Goal: Transaction & Acquisition: Purchase product/service

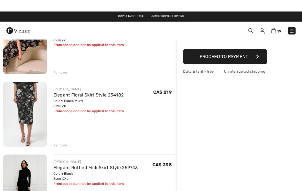
scroll to position [61, 0]
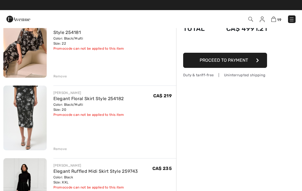
click at [105, 100] on link "Elegant Floral Skirt Style 254182" at bounding box center [88, 98] width 71 height 5
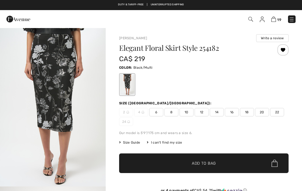
checkbox input "true"
click at [277, 114] on span "22" at bounding box center [277, 112] width 14 height 8
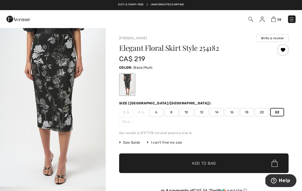
click at [135, 143] on span "Size Guide" at bounding box center [129, 142] width 21 height 5
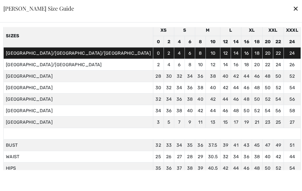
scroll to position [24, 0]
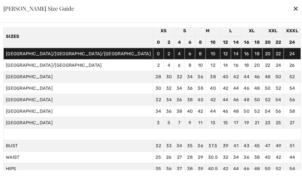
click at [293, 4] on div "✕" at bounding box center [296, 9] width 6 height 12
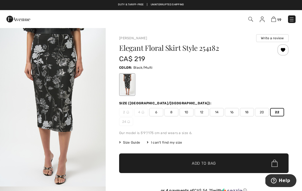
click at [160, 150] on div "Elegant Floral Skirt Style 254182 CA$ 219 Color: Black/Multi Size (CA/US): 2 4 …" at bounding box center [204, 127] width 170 height 167
click at [155, 156] on span "✔ Added to Bag Add to Bag" at bounding box center [204, 163] width 170 height 20
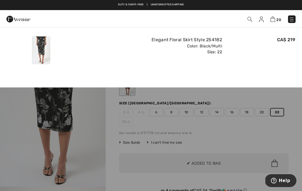
click at [271, 19] on img at bounding box center [273, 19] width 5 height 5
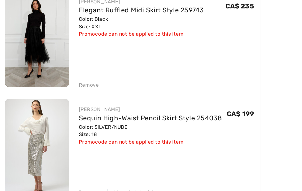
scroll to position [172, 0]
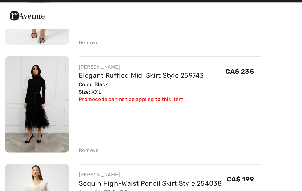
click at [62, 107] on div "Remove" at bounding box center [60, 109] width 14 height 5
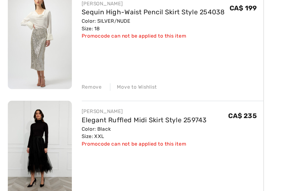
scroll to position [178, 0]
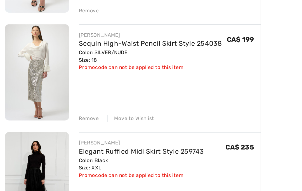
click at [64, 101] on div "Remove" at bounding box center [60, 103] width 14 height 5
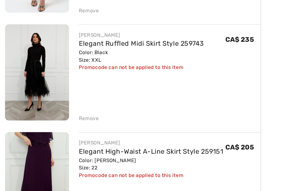
click at [58, 101] on div "Remove" at bounding box center [60, 103] width 14 height 5
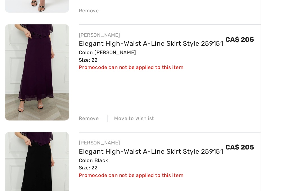
click at [64, 101] on div "Remove" at bounding box center [60, 103] width 14 height 5
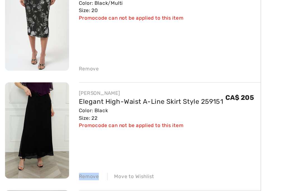
scroll to position [153, 0]
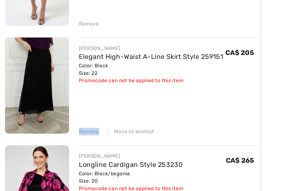
click at [95, 127] on div "Move to Wishlist" at bounding box center [88, 129] width 32 height 5
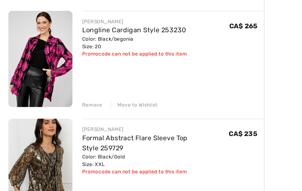
scroll to position [169, 0]
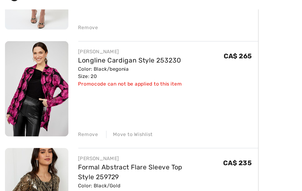
click at [66, 111] on div "Remove" at bounding box center [60, 113] width 14 height 5
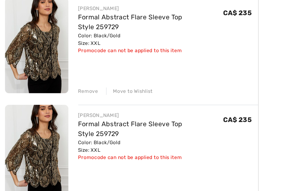
scroll to position [176, 0]
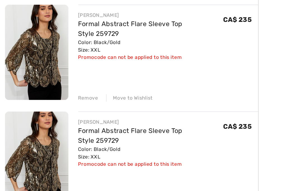
click at [63, 103] on div "Remove" at bounding box center [60, 105] width 14 height 5
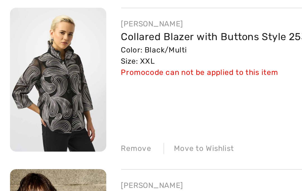
scroll to position [227, 0]
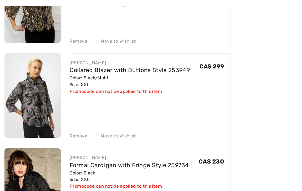
click at [96, 125] on div "Move to Wishlist" at bounding box center [88, 127] width 32 height 5
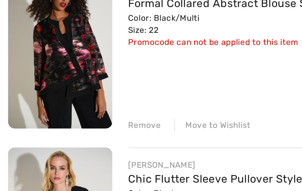
scroll to position [359, 0]
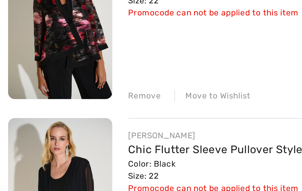
click at [63, 138] on div "Remove" at bounding box center [60, 140] width 14 height 5
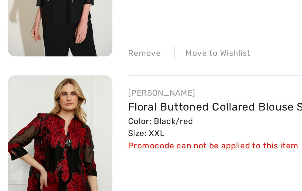
scroll to position [385, 0]
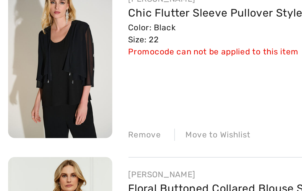
click at [60, 113] on div "Remove" at bounding box center [60, 115] width 14 height 5
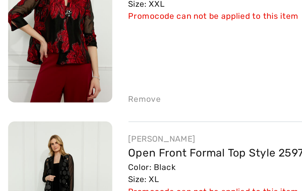
click at [63, 113] on div "Remove" at bounding box center [60, 115] width 14 height 5
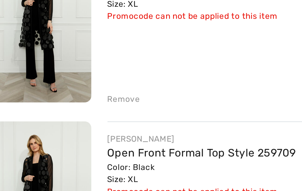
click at [54, 113] on div "Remove" at bounding box center [60, 115] width 14 height 5
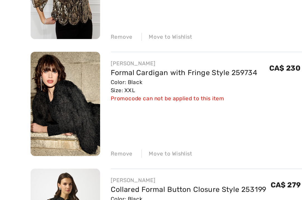
scroll to position [195, 0]
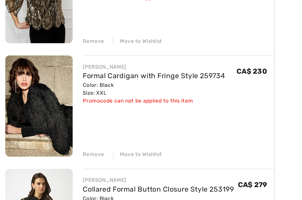
click at [63, 157] on div "Remove" at bounding box center [60, 159] width 14 height 5
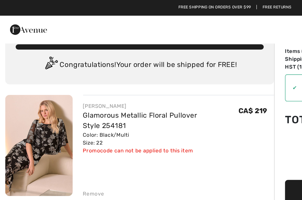
scroll to position [0, 0]
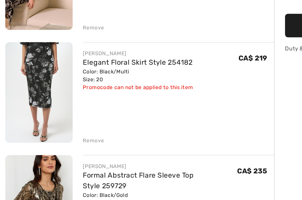
click at [64, 149] on div "Remove" at bounding box center [60, 151] width 14 height 5
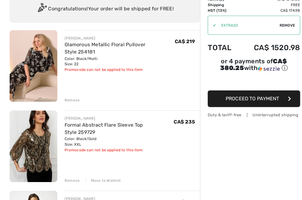
scroll to position [43, 0]
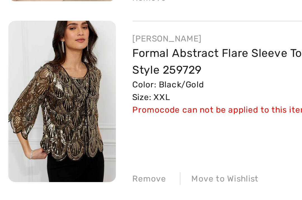
click at [39, 104] on img at bounding box center [24, 136] width 43 height 65
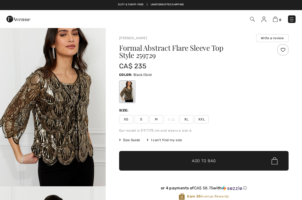
checkbox input "true"
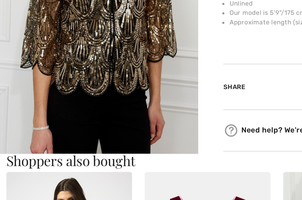
scroll to position [189, 0]
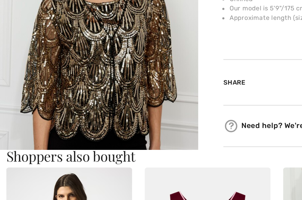
click at [78, 165] on div "Shoppers also bought" at bounding box center [151, 170] width 296 height 10
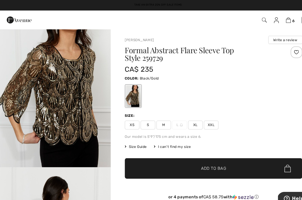
scroll to position [0, 0]
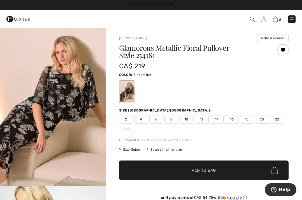
click at [278, 19] on img at bounding box center [275, 19] width 5 height 5
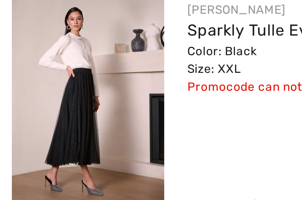
scroll to position [230, 0]
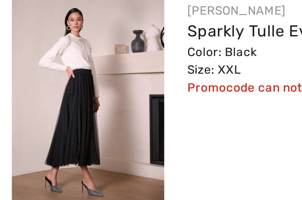
click at [0, 10] on div "You are only CA$ 0.00 away from FREE SHIPPING! Continue Shopping > Congratulati…" at bounding box center [151, 110] width 302 height 624
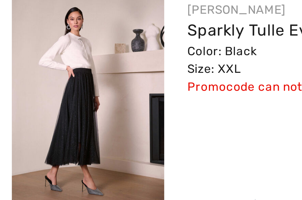
click at [41, 134] on img at bounding box center [24, 166] width 43 height 65
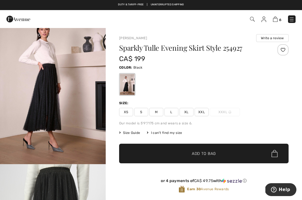
click at [292, 17] on img at bounding box center [292, 20] width 6 height 6
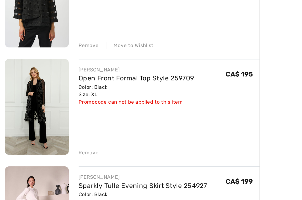
scroll to position [222, 0]
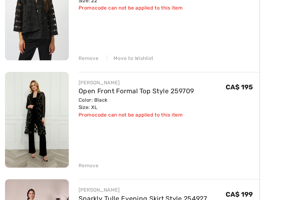
click at [60, 130] on div "Remove" at bounding box center [60, 132] width 14 height 5
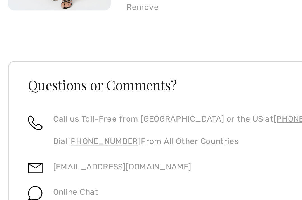
scroll to position [316, 0]
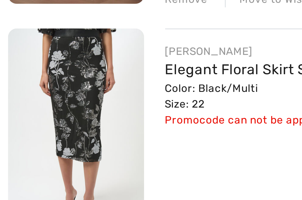
click at [36, 62] on img at bounding box center [24, 80] width 43 height 65
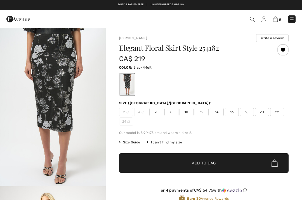
checkbox input "true"
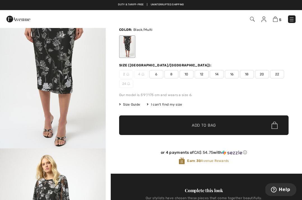
click at [131, 106] on span "Size Guide" at bounding box center [129, 104] width 21 height 5
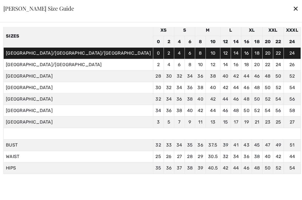
scroll to position [24, 0]
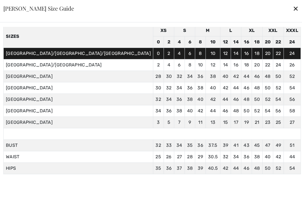
click at [293, 14] on div "✕" at bounding box center [296, 9] width 6 height 12
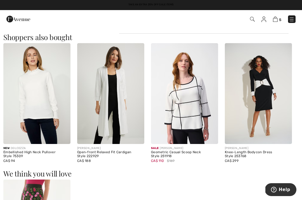
scroll to position [487, 0]
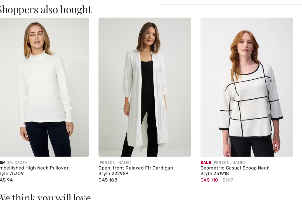
click at [125, 97] on img at bounding box center [110, 92] width 67 height 101
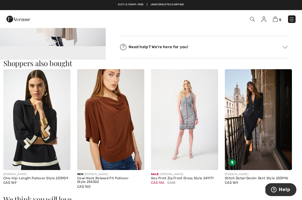
scroll to position [298, 0]
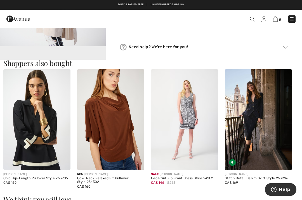
click at [198, 137] on img at bounding box center [184, 119] width 67 height 101
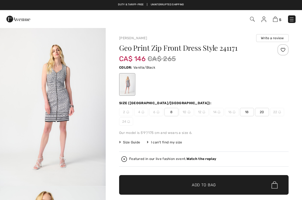
checkbox input "true"
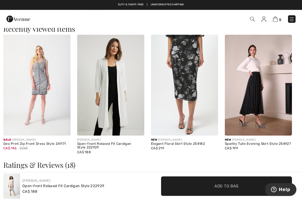
scroll to position [608, 0]
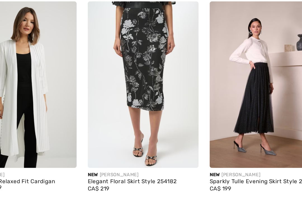
click at [151, 77] on img at bounding box center [184, 82] width 67 height 101
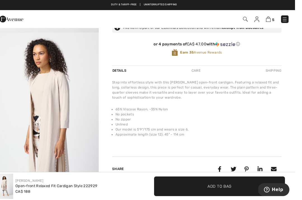
scroll to position [157, 0]
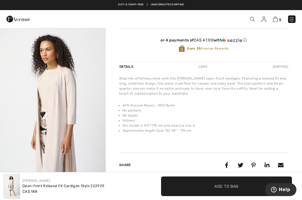
click at [277, 19] on img at bounding box center [275, 19] width 5 height 5
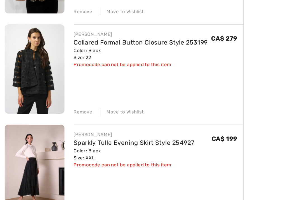
scroll to position [176, 0]
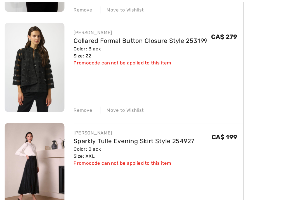
click at [58, 104] on div "Remove" at bounding box center [60, 106] width 14 height 5
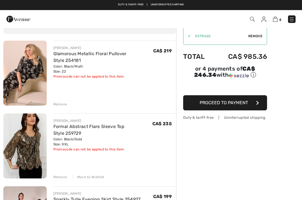
scroll to position [0, 0]
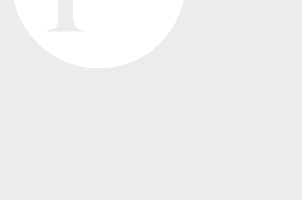
scroll to position [320, 0]
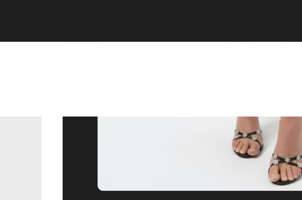
click at [130, 22] on span "4" at bounding box center [212, 19] width 165 height 8
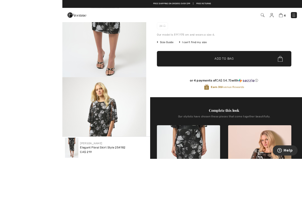
scroll to position [135, 0]
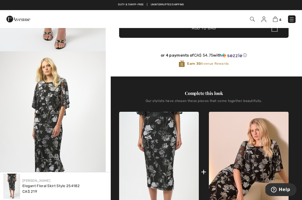
click at [262, 156] on img at bounding box center [249, 172] width 80 height 120
